Goal: Find specific page/section: Find specific page/section

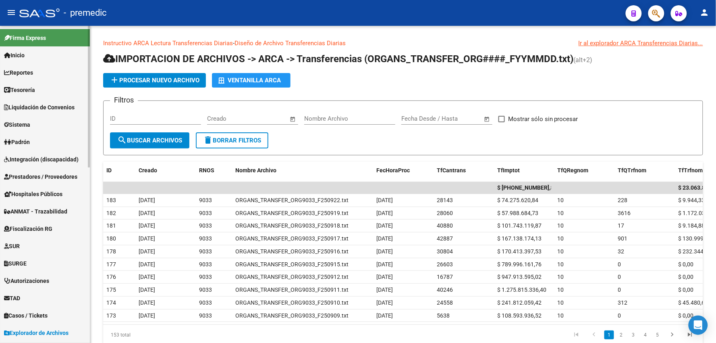
scroll to position [212, 0]
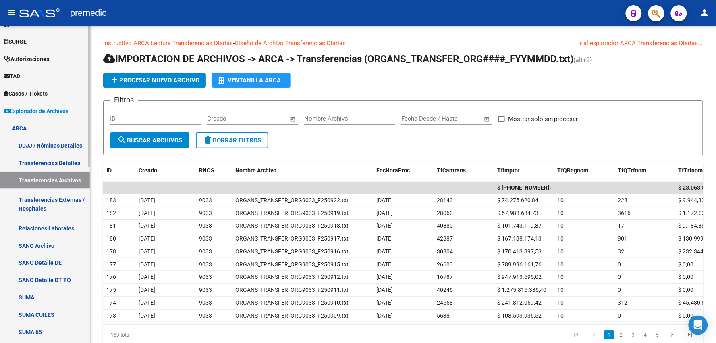
scroll to position [224, 0]
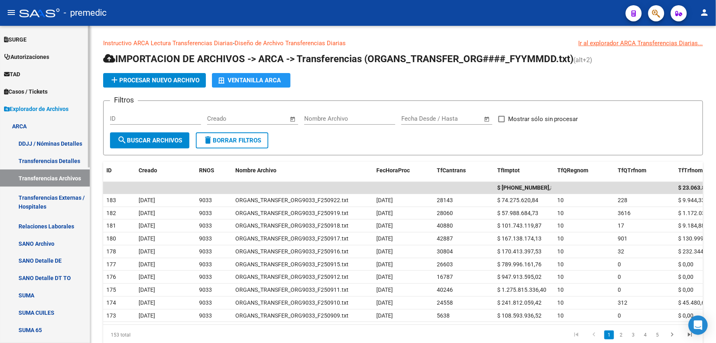
drag, startPoint x: 31, startPoint y: 292, endPoint x: 39, endPoint y: 287, distance: 9.6
click at [29, 291] on link "SUMA" at bounding box center [45, 295] width 90 height 17
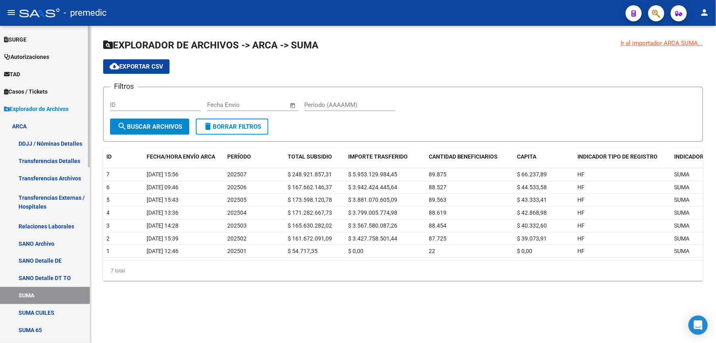
click at [47, 179] on link "Transferencias Archivos" at bounding box center [45, 177] width 90 height 17
